Goal: Check status: Check status

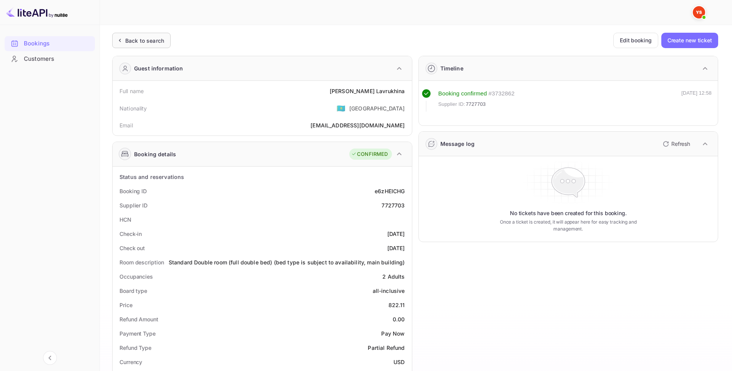
click at [137, 40] on div "Back to search" at bounding box center [144, 41] width 39 height 8
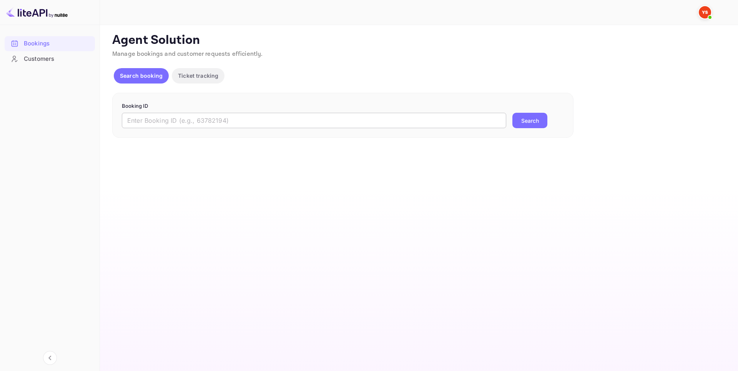
click at [194, 125] on input "text" at bounding box center [314, 120] width 385 height 15
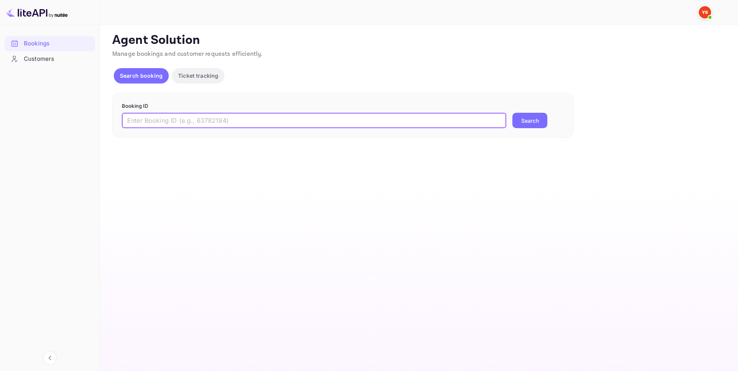
paste input "9129207"
type input "9129207"
drag, startPoint x: 529, startPoint y: 115, endPoint x: 540, endPoint y: 92, distance: 26.2
click at [529, 116] on button "Search" at bounding box center [530, 120] width 35 height 15
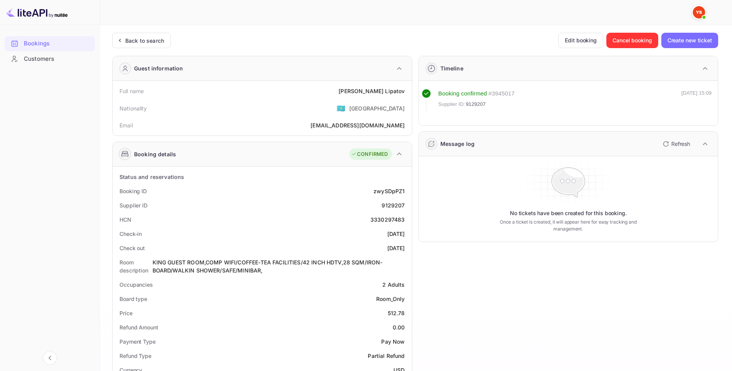
click at [400, 205] on div "9129207" at bounding box center [393, 205] width 23 height 8
copy div "9129207"
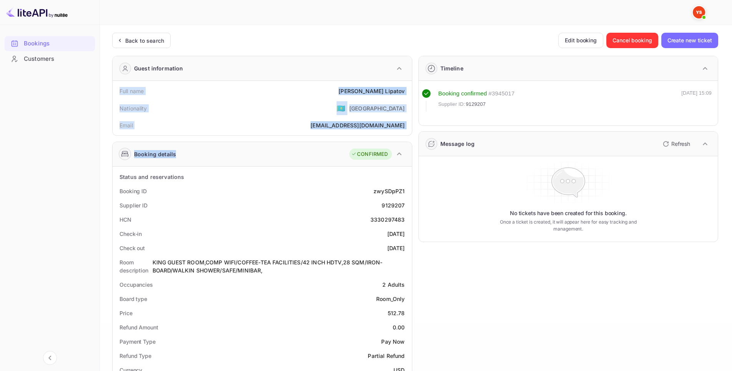
scroll to position [192, 0]
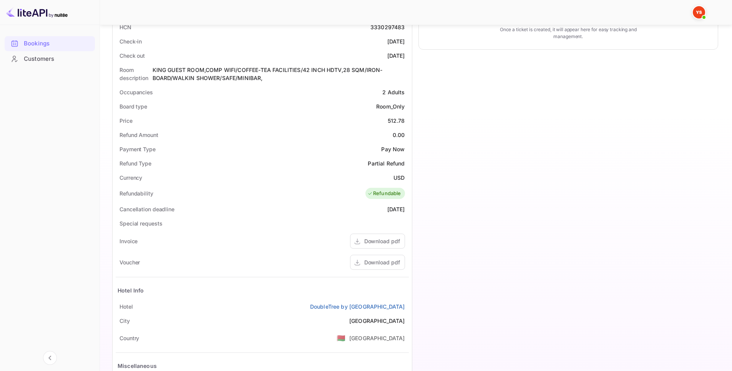
drag, startPoint x: 113, startPoint y: 90, endPoint x: 406, endPoint y: 306, distance: 363.9
click at [406, 306] on div "Guest information Full name [PERSON_NAME] Nationality 🇰🇿 [DEMOGRAPHIC_DATA] Ema…" at bounding box center [259, 141] width 306 height 569
copy div "Full name [PERSON_NAME] Nationality 🇰🇿 [DEMOGRAPHIC_DATA] Email [EMAIL_ADDRESS]…"
